Goal: Task Accomplishment & Management: Manage account settings

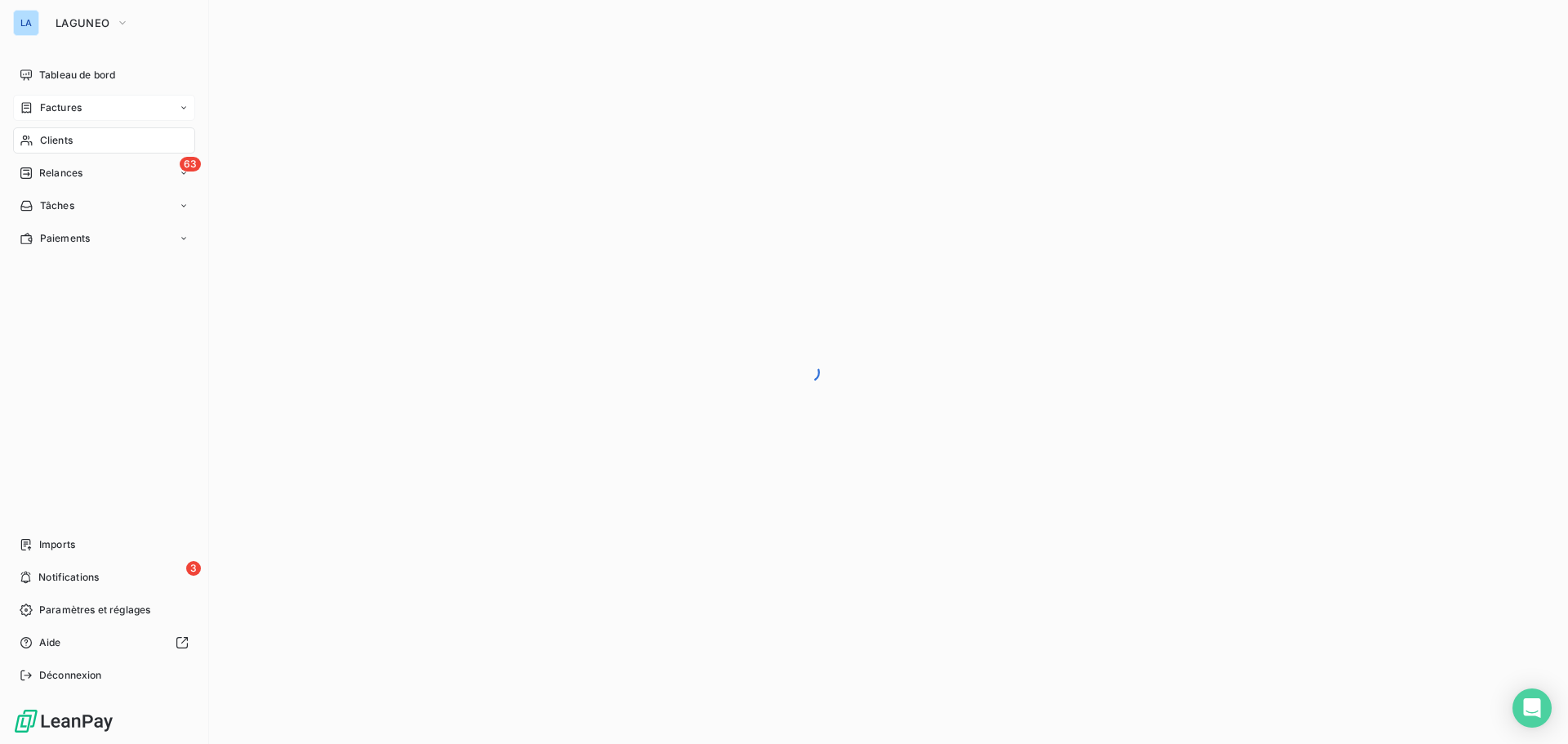
click at [69, 104] on span "Factures" at bounding box center [61, 108] width 42 height 15
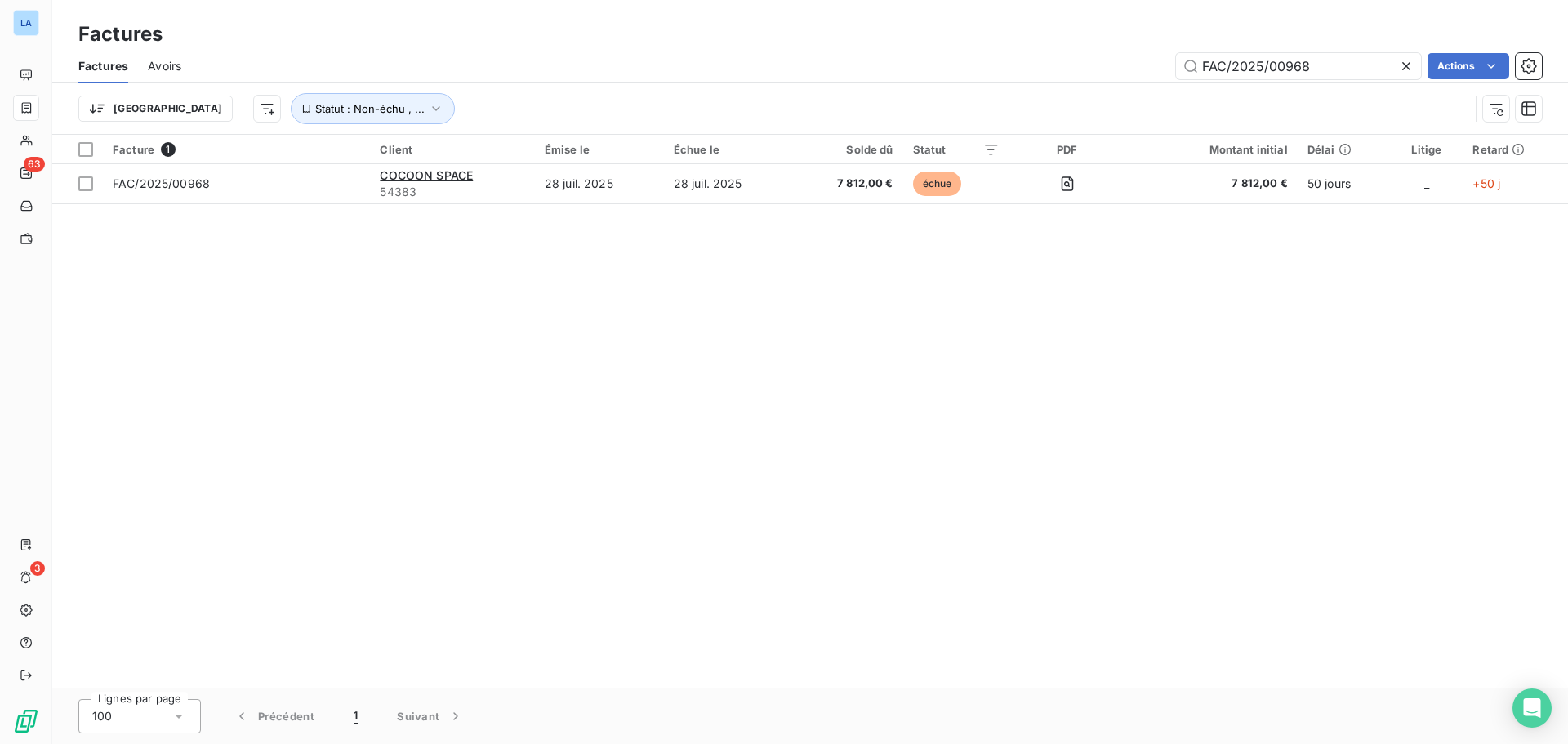
click at [1380, 46] on div "Factures" at bounding box center [810, 34] width 1516 height 29
drag, startPoint x: 1348, startPoint y: 57, endPoint x: 920, endPoint y: 101, distance: 430.3
click at [921, 101] on div "Factures Avoirs FAC/2025/00968 Actions Trier Statut : Non-échu , ..." at bounding box center [810, 91] width 1516 height 85
paste input "FAC/2025/00951"
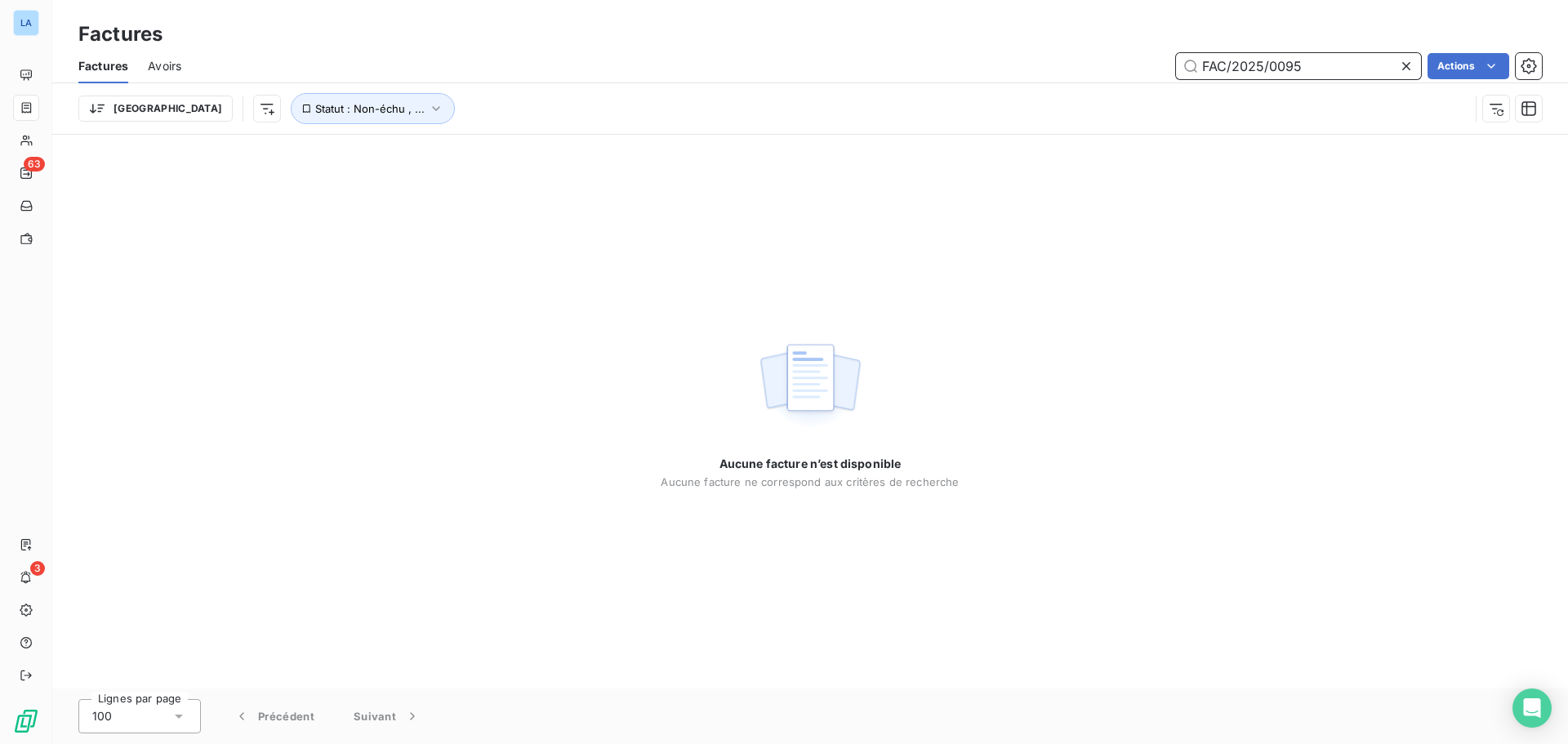
click at [1208, 53] on input "FAC/2025/0095" at bounding box center [1298, 66] width 245 height 27
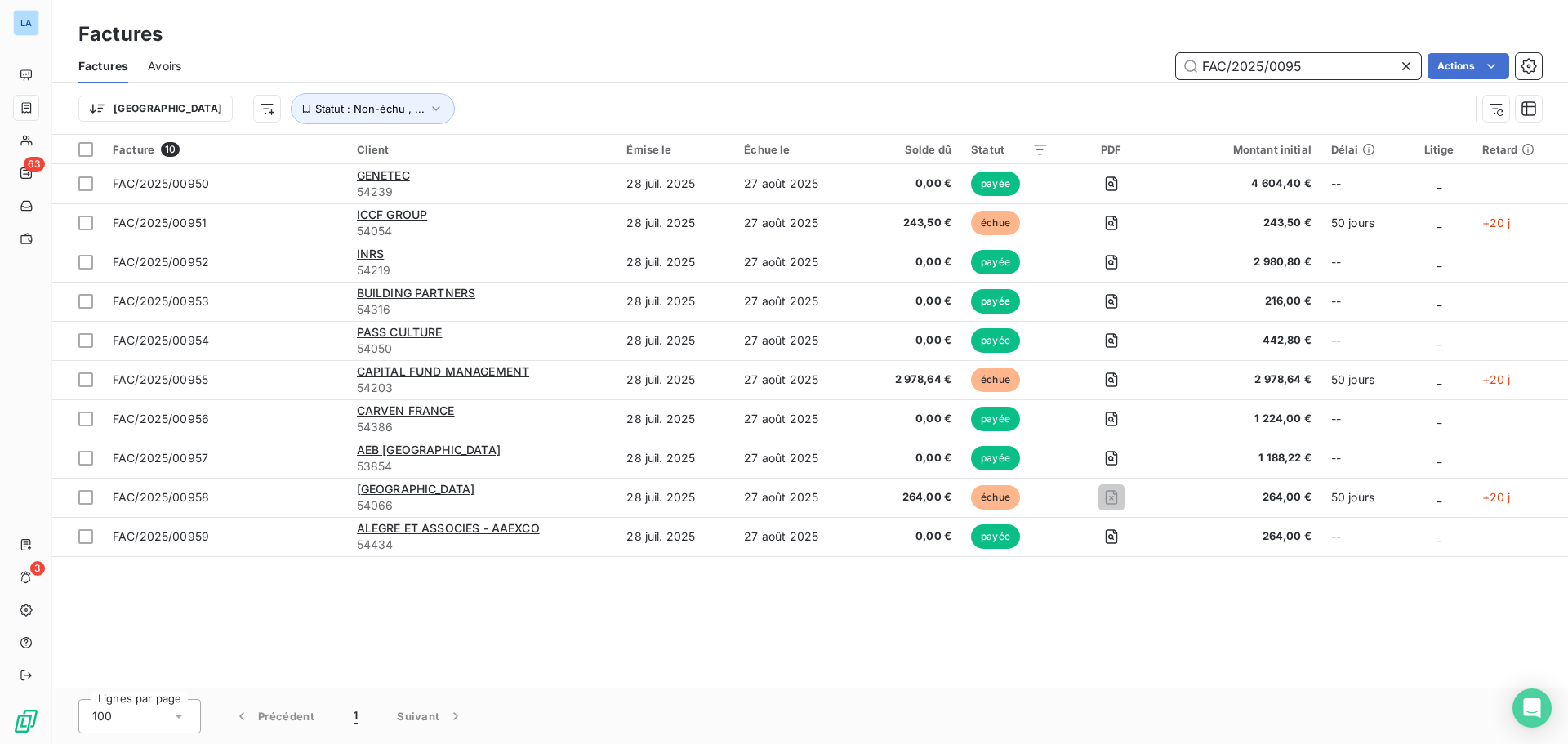
click at [1312, 65] on input "FAC/2025/0095" at bounding box center [1298, 66] width 245 height 27
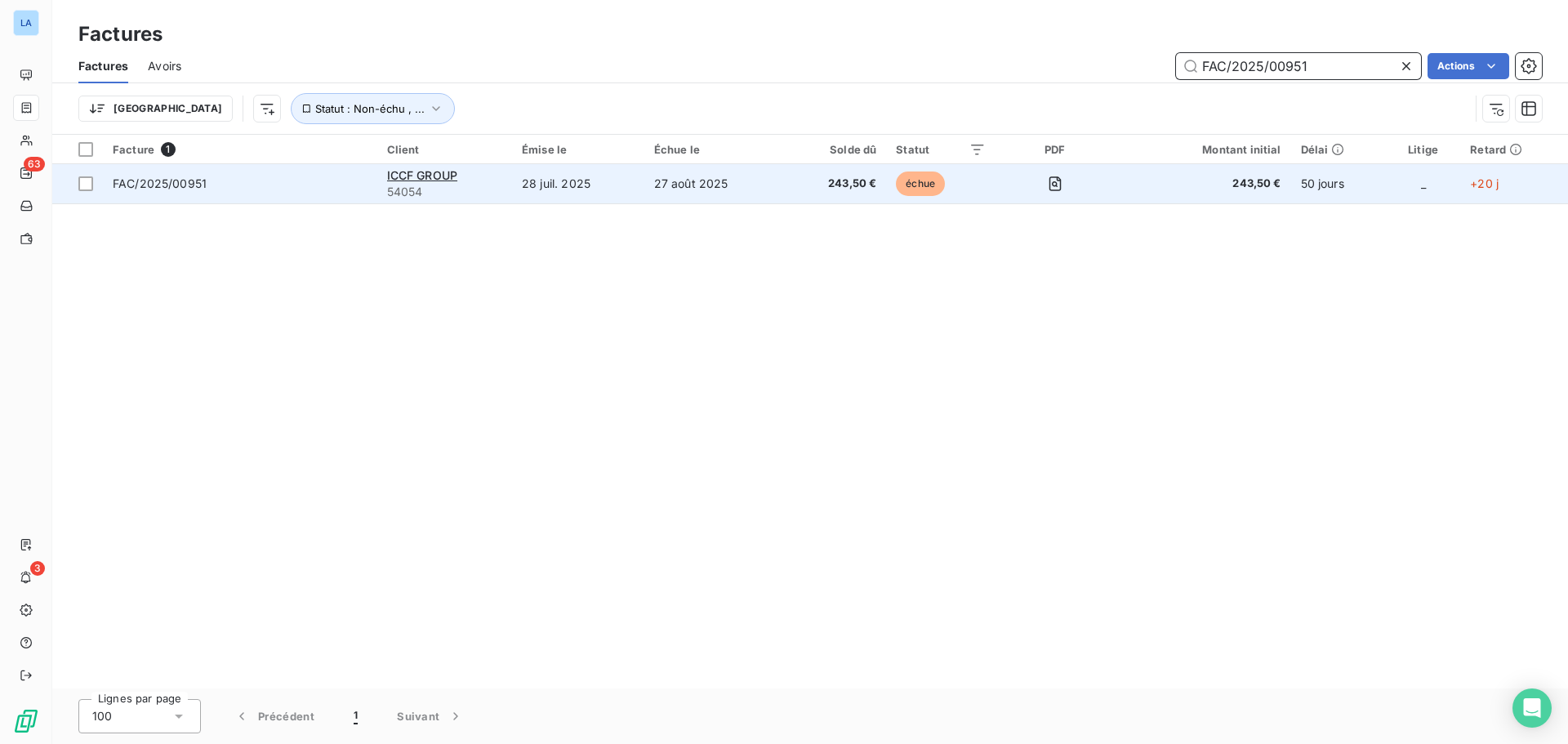
type input "FAC/2025/00951"
click at [314, 176] on span "FAC/2025/00951" at bounding box center [239, 184] width 255 height 16
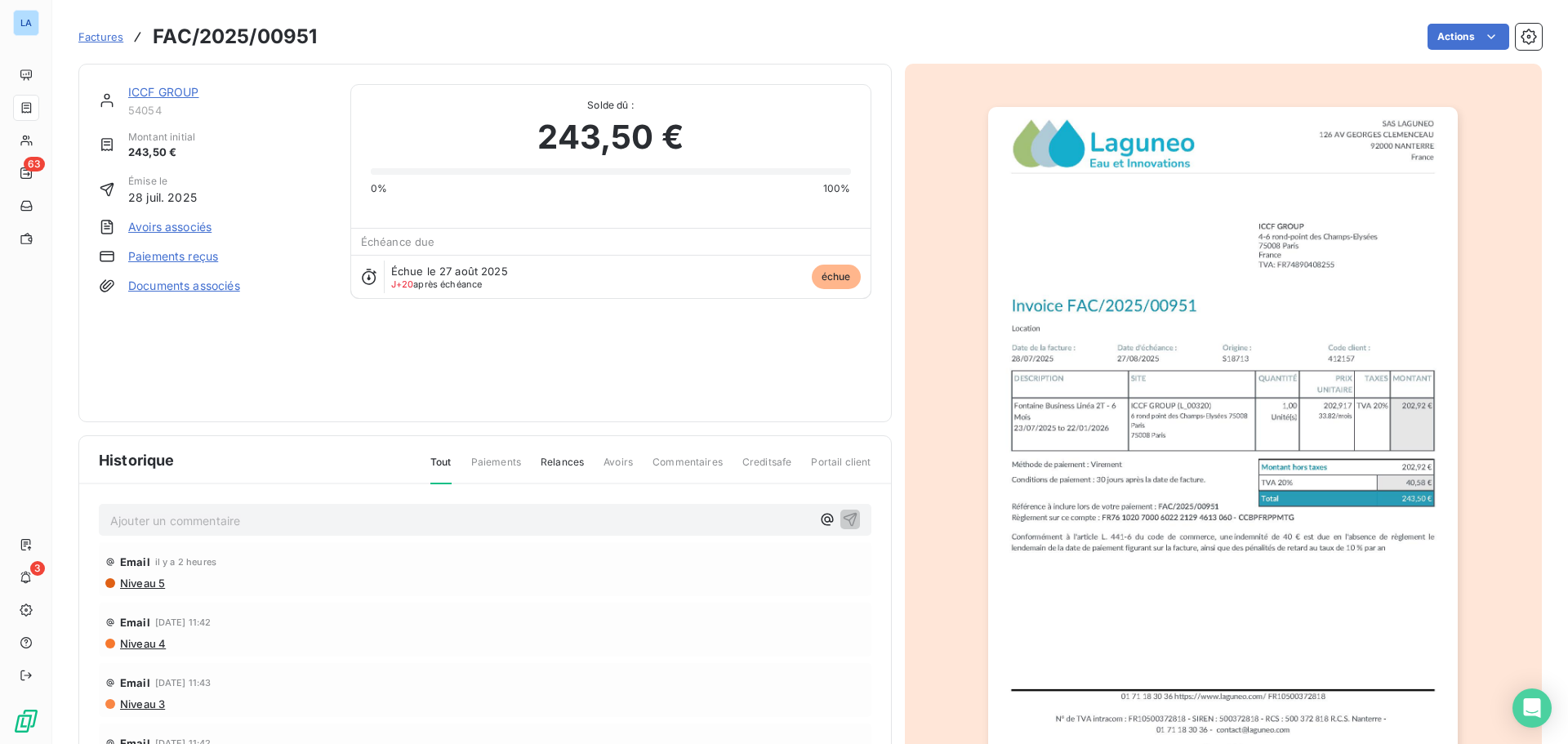
click at [208, 250] on link "Paiements reçus" at bounding box center [173, 257] width 90 height 16
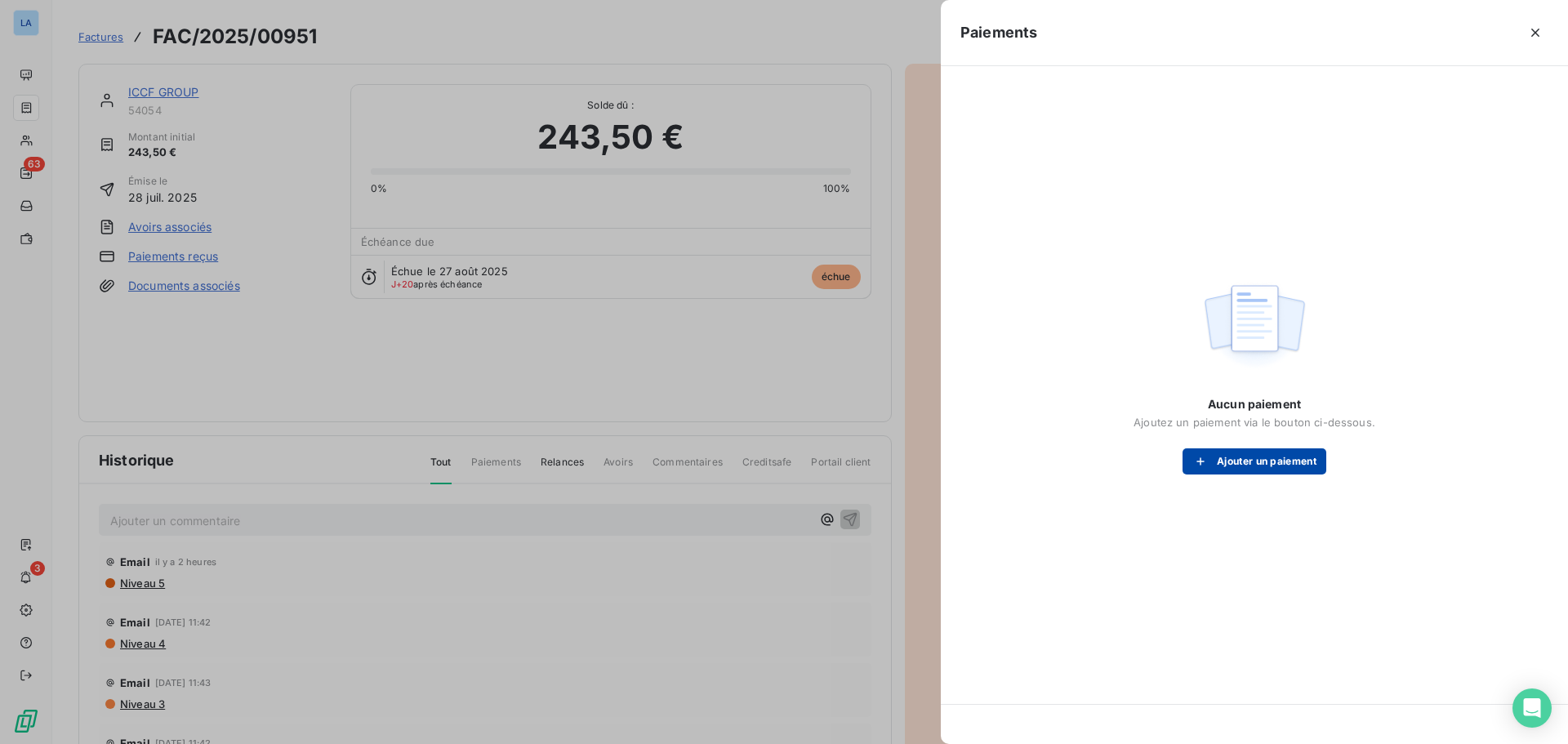
click at [1286, 462] on button "Ajouter un paiement" at bounding box center [1254, 462] width 143 height 27
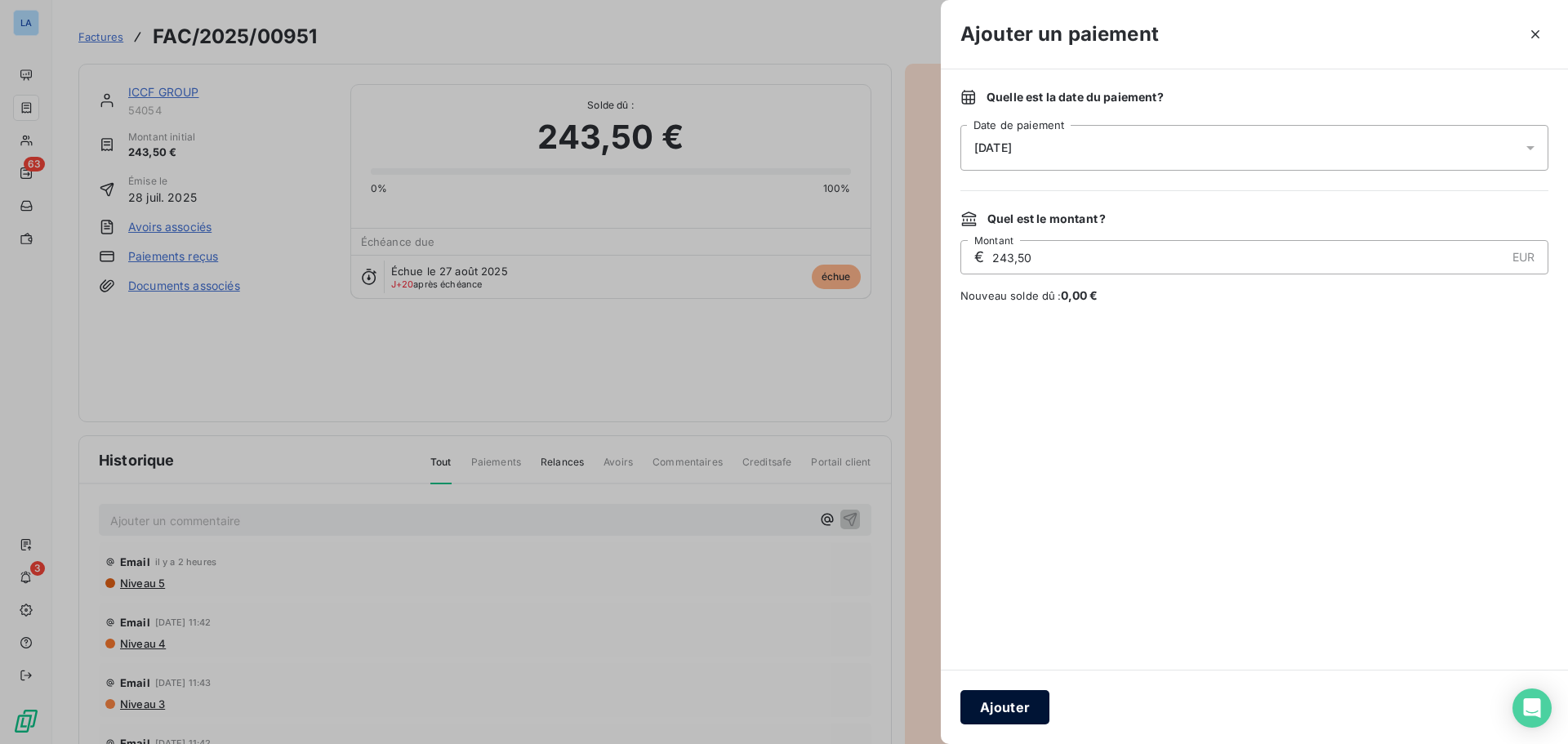
click at [986, 717] on button "Ajouter" at bounding box center [1004, 707] width 89 height 35
